Goal: Information Seeking & Learning: Learn about a topic

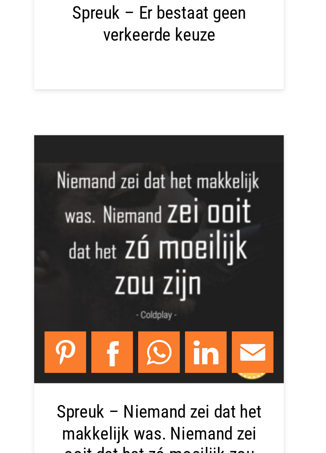
scroll to position [855, 0]
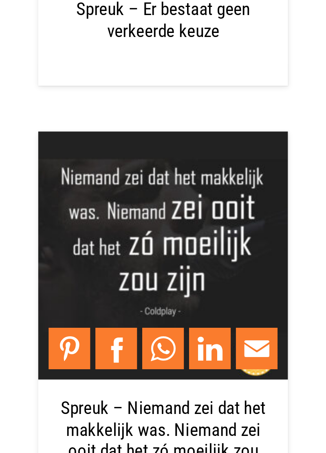
click at [207, 349] on img "Spreuk – Niemand zei dat het makkelijk was. Niemand zei ooit dat het zó moeilij…" at bounding box center [182, 348] width 98 height 98
